Goal: Information Seeking & Learning: Learn about a topic

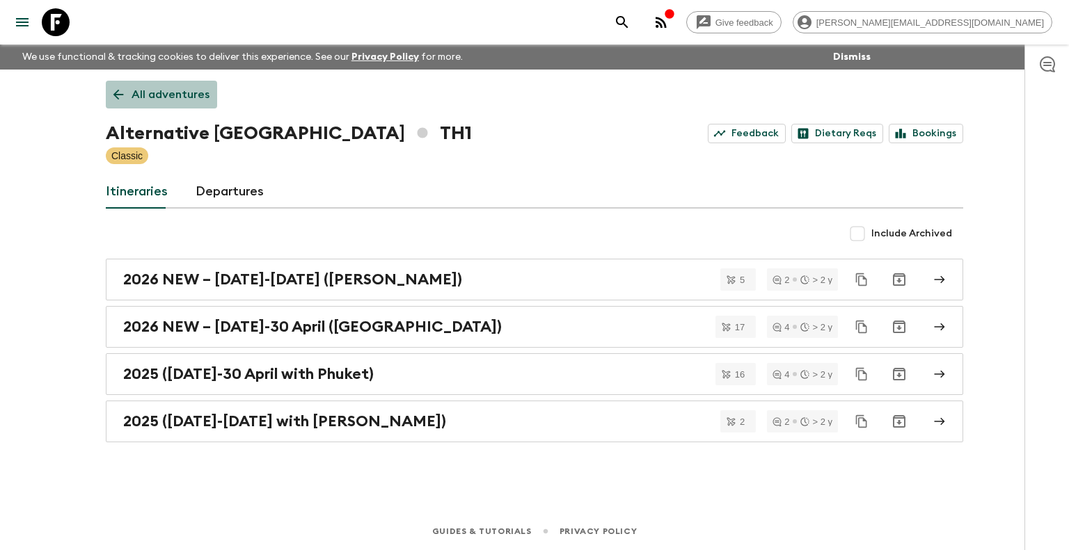
click at [175, 92] on p "All adventures" at bounding box center [170, 94] width 78 height 17
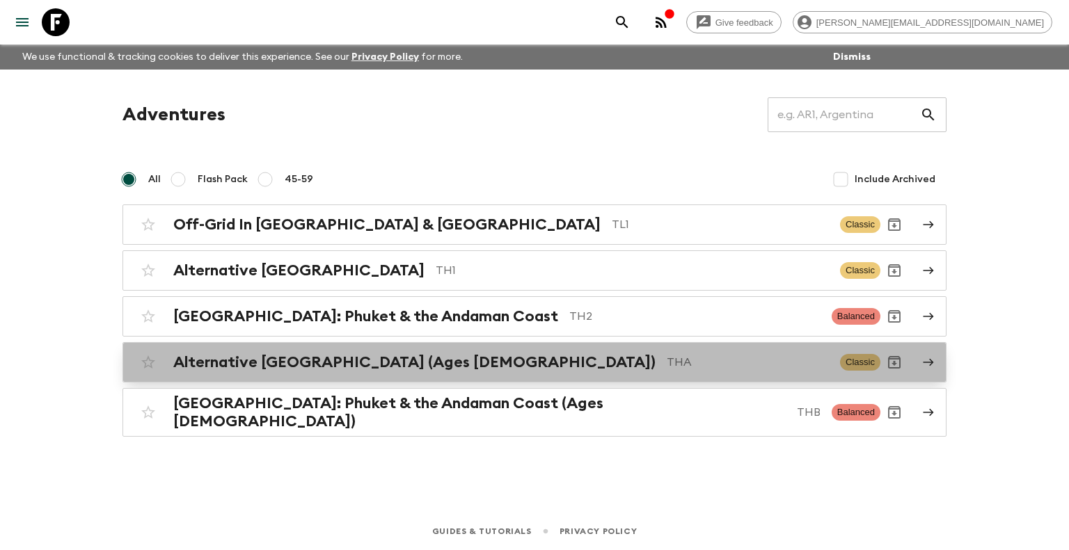
click at [666, 369] on p "THA" at bounding box center [747, 362] width 162 height 17
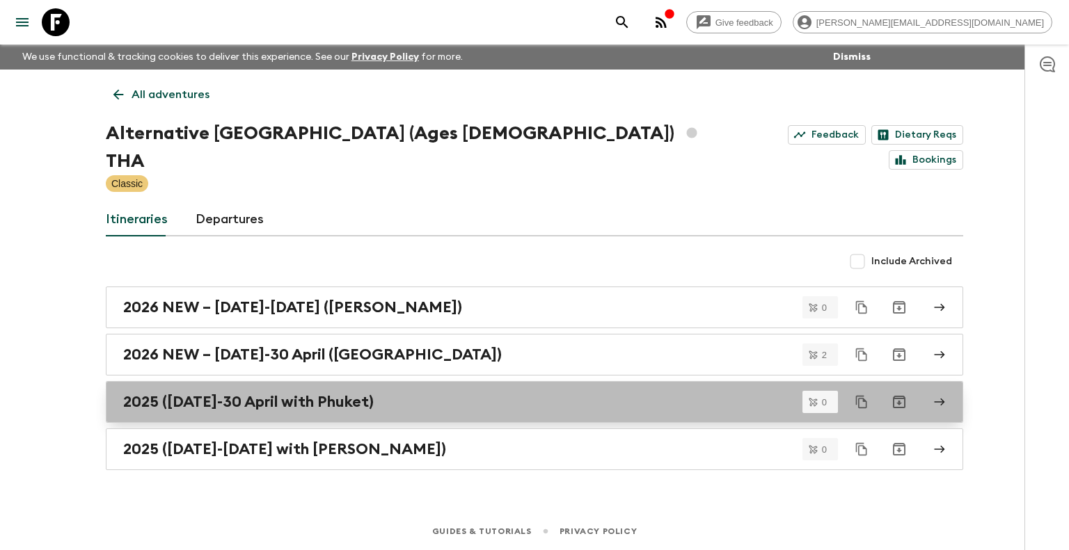
click at [317, 393] on h2 "2025 ([DATE]-30 April with Phuket)" at bounding box center [248, 402] width 250 height 18
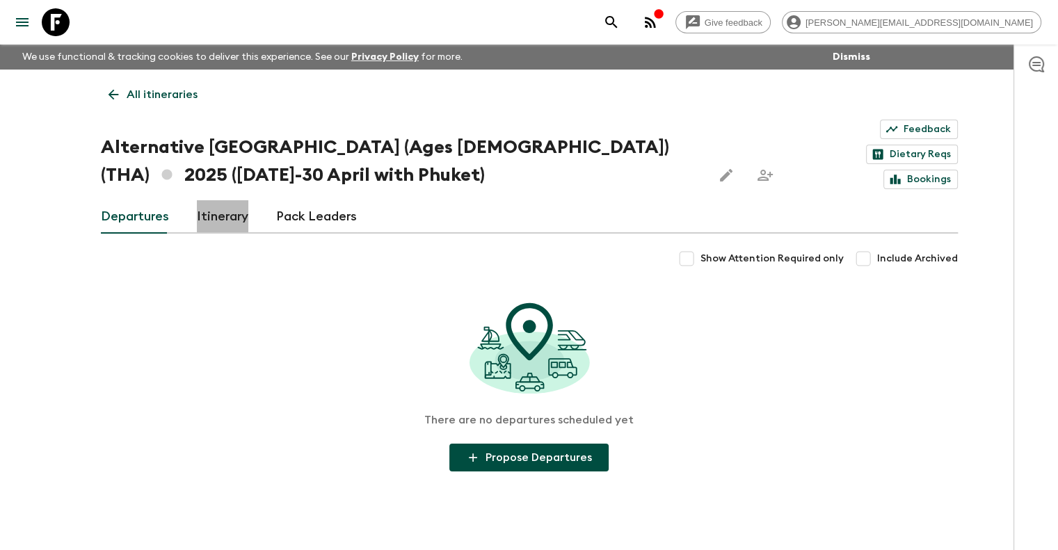
click at [200, 216] on link "Itinerary" at bounding box center [222, 216] width 51 height 33
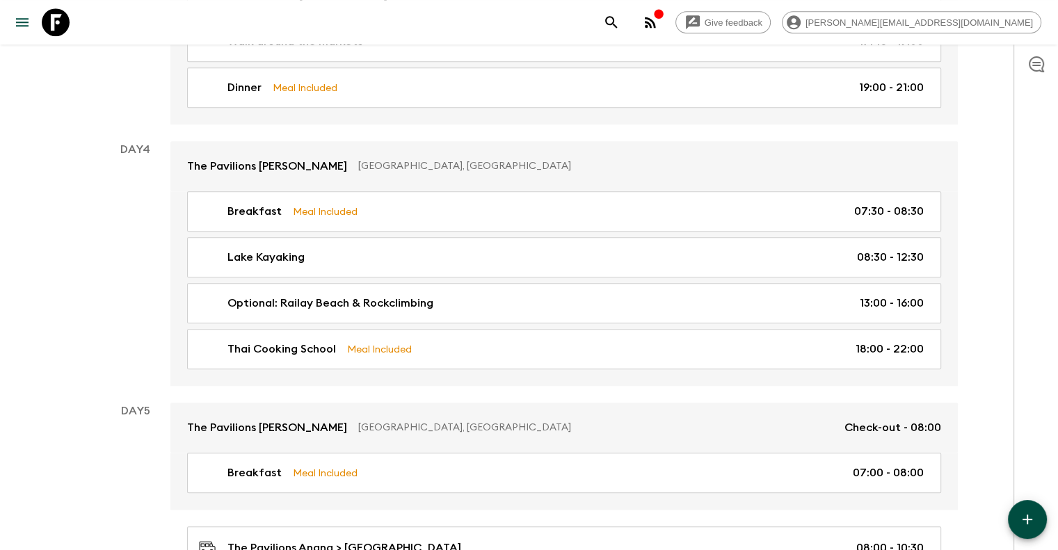
scroll to position [1113, 0]
